Goal: Transaction & Acquisition: Purchase product/service

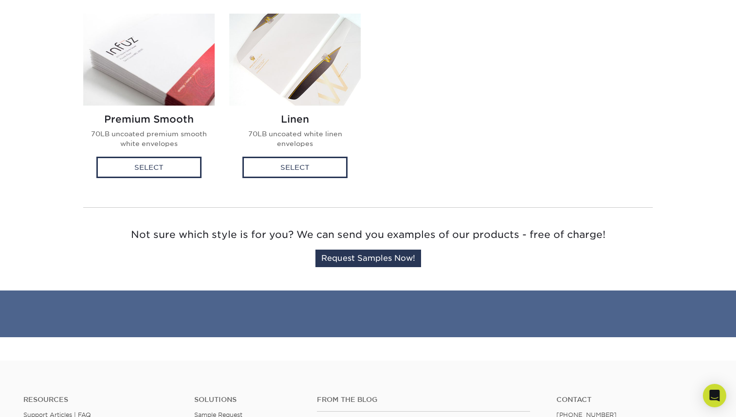
scroll to position [287, 0]
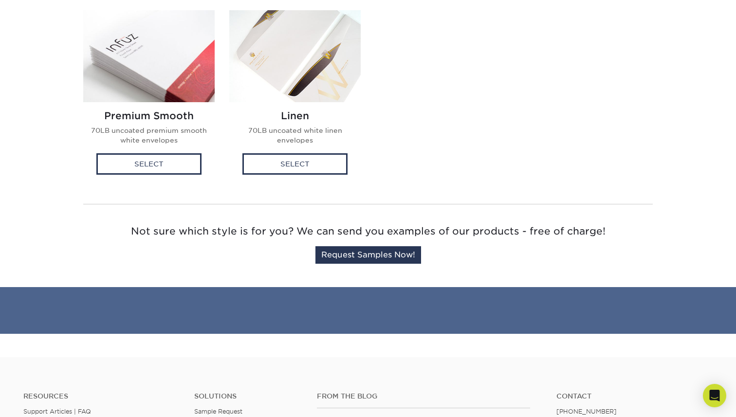
click at [177, 93] on img at bounding box center [149, 56] width 132 height 92
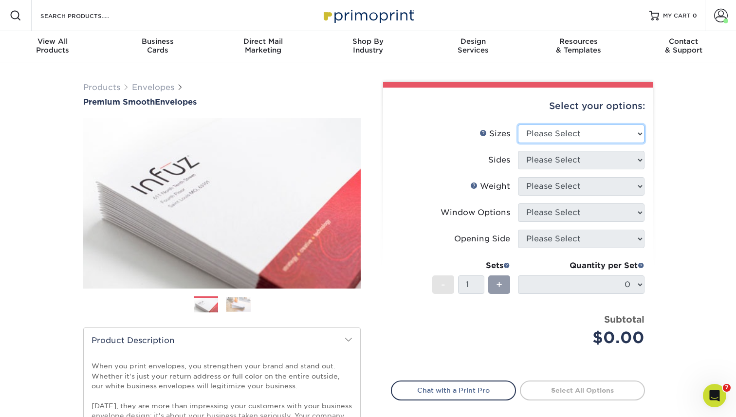
click at [524, 132] on select "Please Select 8.875" x 3.875" 4.125" x 9.5" 5.25" x 7.25" 9" x 12"" at bounding box center [581, 134] width 127 height 19
select select "4.12x9.50"
click at [518, 125] on select "Please Select 8.875" x 3.875" 4.125" x 9.5" 5.25" x 7.25" 9" x 12"" at bounding box center [581, 134] width 127 height 19
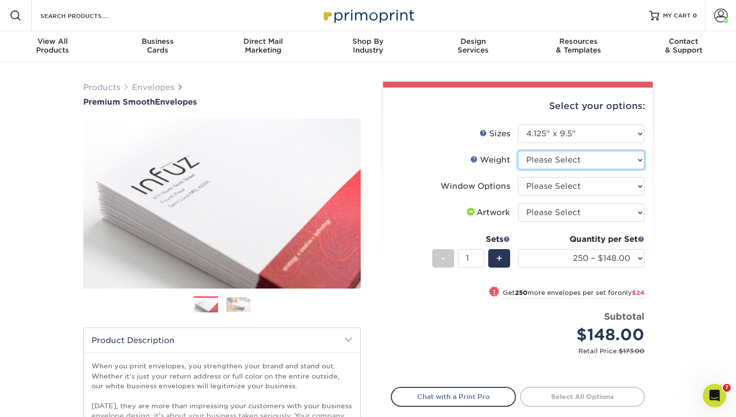
click at [533, 156] on select "Please Select 70LB" at bounding box center [581, 160] width 127 height 19
select select "70LB"
click at [518, 151] on select "Please Select 70LB" at bounding box center [581, 160] width 127 height 19
